Goal: Find specific page/section: Find specific page/section

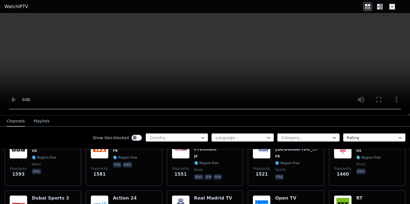
scroll to position [488, 0]
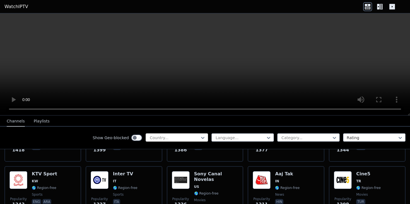
click at [181, 136] on div at bounding box center [174, 138] width 51 height 6
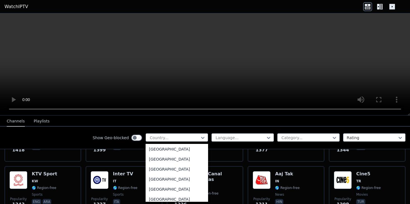
scroll to position [617, 0]
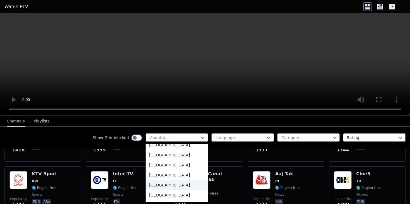
click at [156, 190] on div "[GEOGRAPHIC_DATA]" at bounding box center [177, 185] width 62 height 10
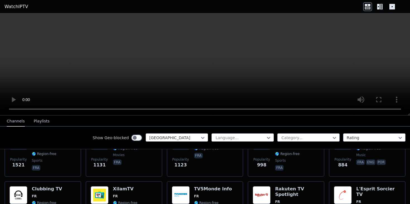
scroll to position [164, 0]
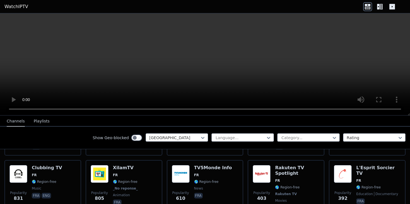
click at [289, 142] on div "Show Geo-blocked option France, selected. France Language... Category... Rating" at bounding box center [205, 138] width 410 height 23
click at [289, 139] on div at bounding box center [306, 138] width 51 height 6
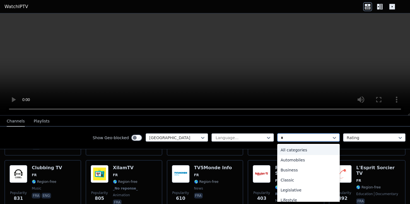
type input "**"
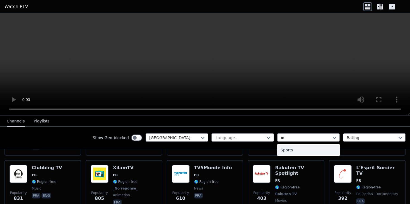
click at [301, 150] on div "Sports" at bounding box center [308, 150] width 62 height 10
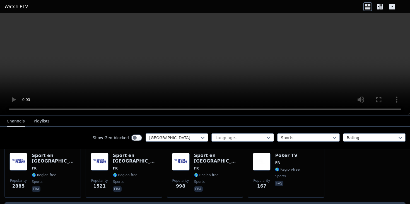
scroll to position [84, 0]
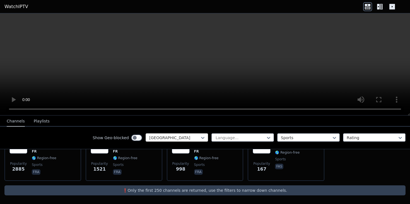
click at [188, 139] on div at bounding box center [174, 138] width 51 height 6
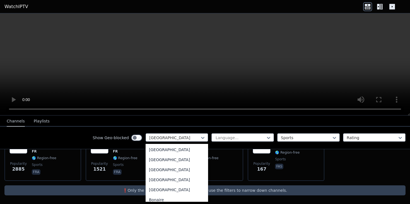
scroll to position [0, 0]
click at [163, 149] on div "All countries" at bounding box center [177, 150] width 62 height 10
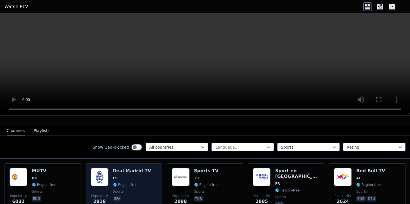
scroll to position [50, 0]
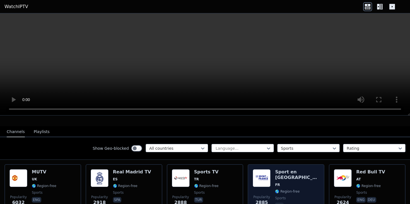
click at [261, 176] on img at bounding box center [262, 179] width 18 height 18
